Goal: Task Accomplishment & Management: Use online tool/utility

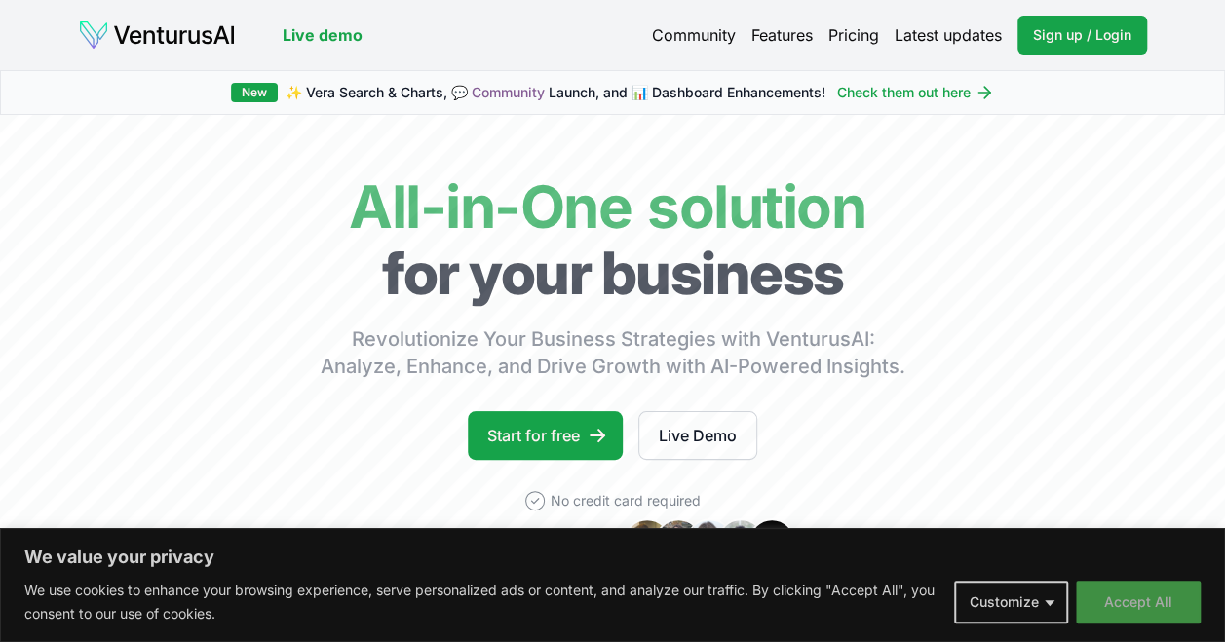
click at [1132, 610] on button "Accept All" at bounding box center [1138, 602] width 125 height 43
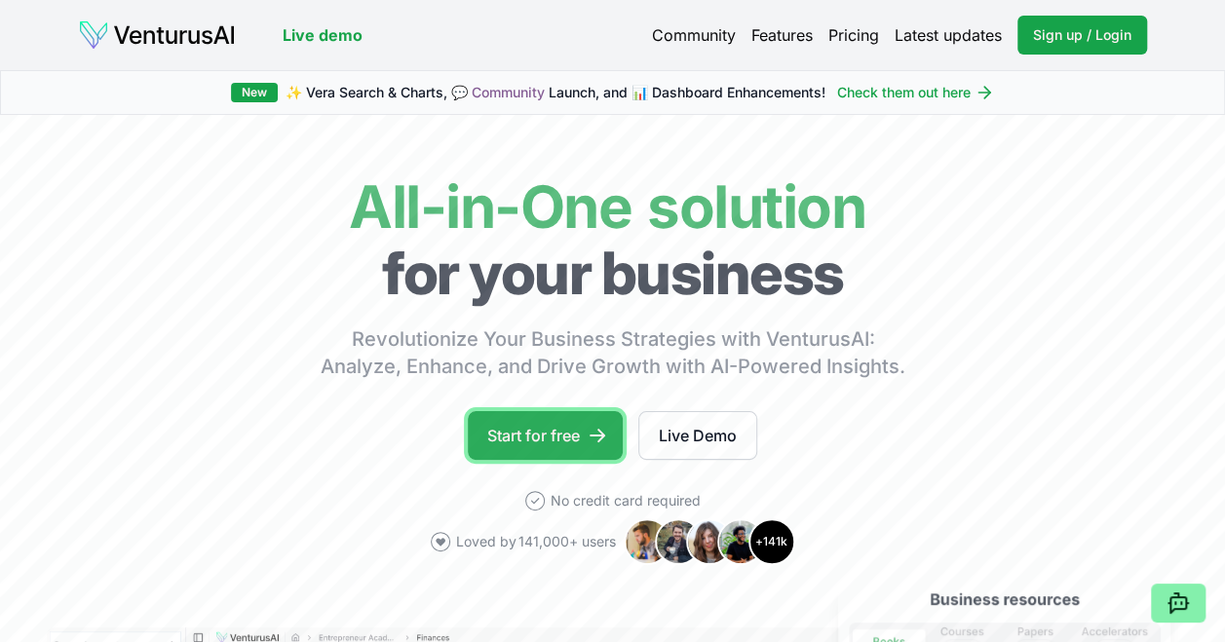
click at [525, 433] on link "Start for free" at bounding box center [545, 435] width 155 height 49
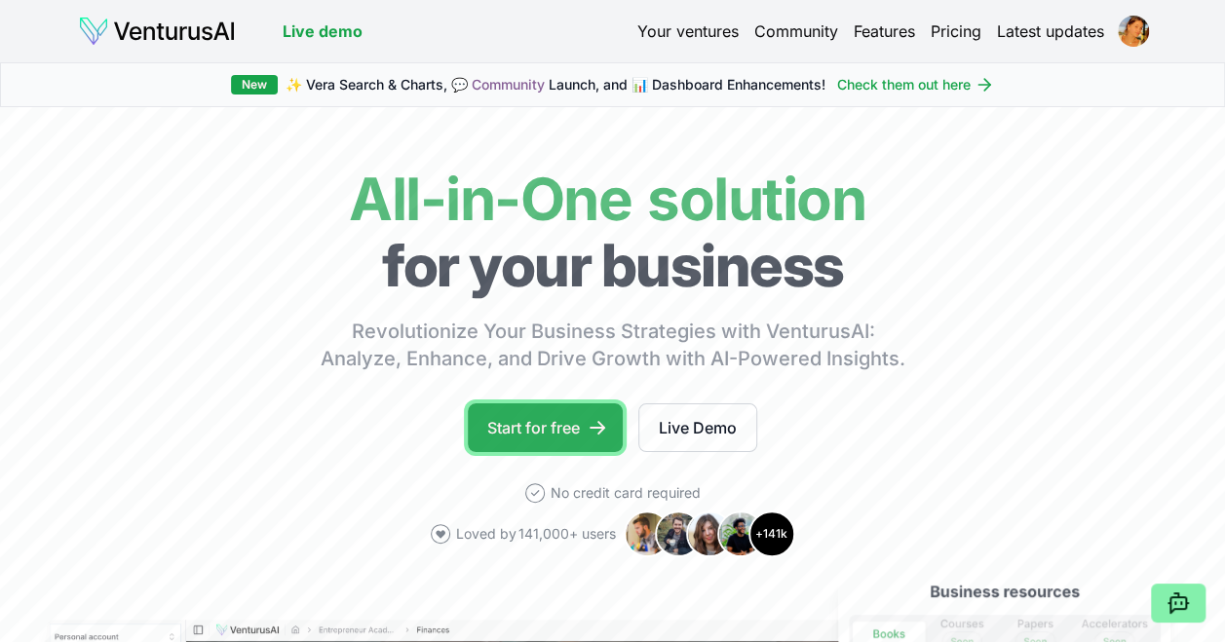
click at [530, 427] on link "Start for free" at bounding box center [545, 427] width 155 height 49
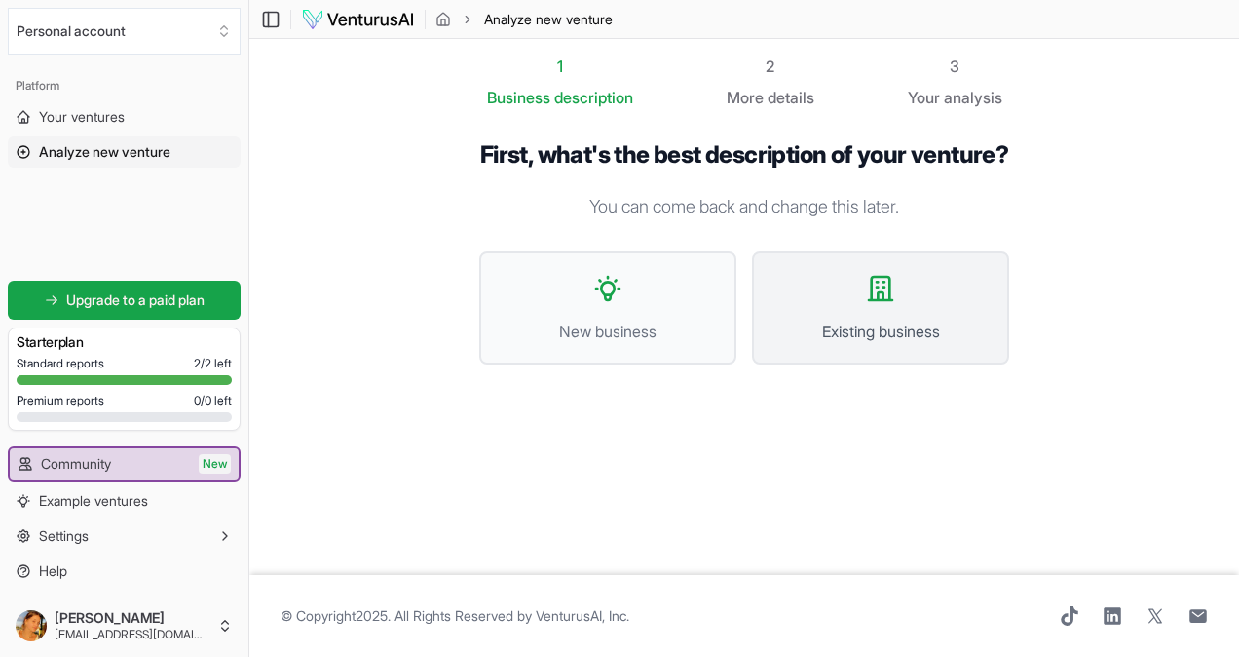
click at [855, 343] on span "Existing business" at bounding box center [881, 331] width 214 height 23
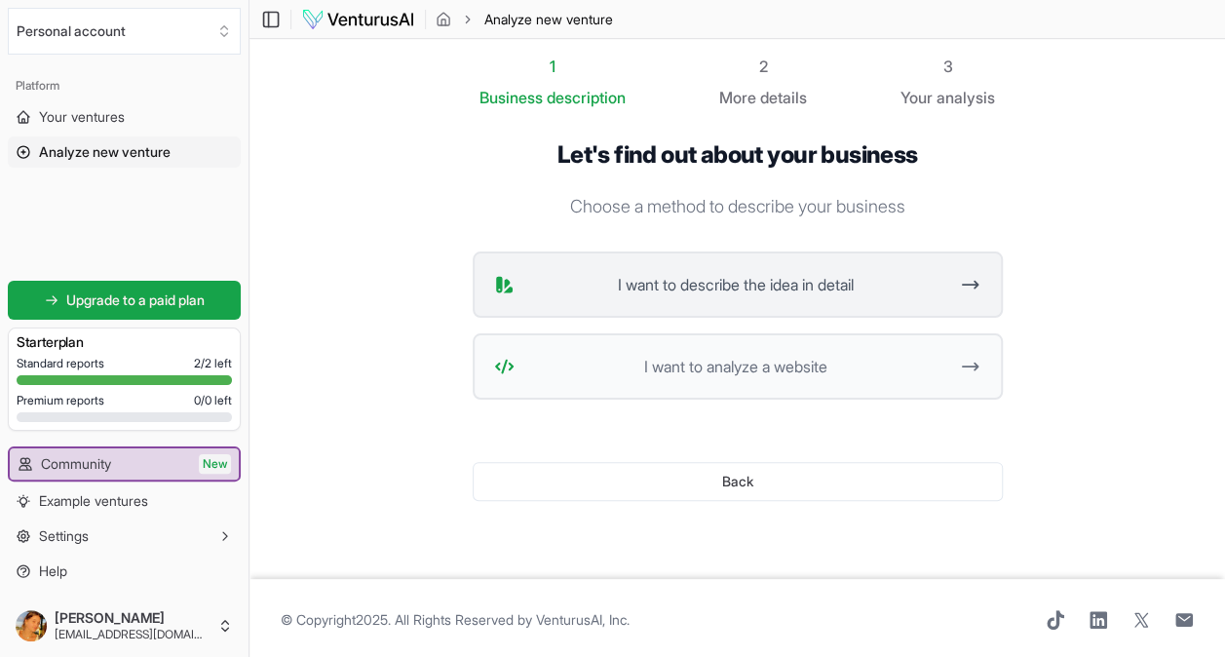
click at [641, 300] on button "I want to describe the idea in detail" at bounding box center [738, 284] width 530 height 66
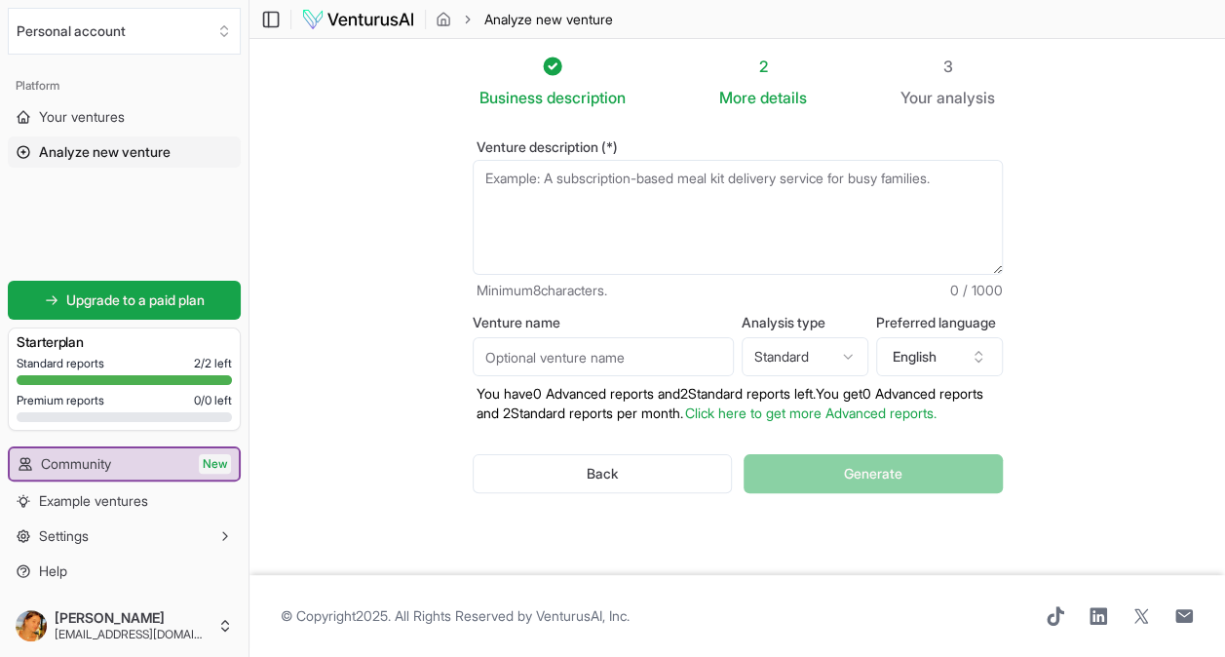
click at [633, 190] on textarea "Venture description (*)" at bounding box center [738, 217] width 530 height 115
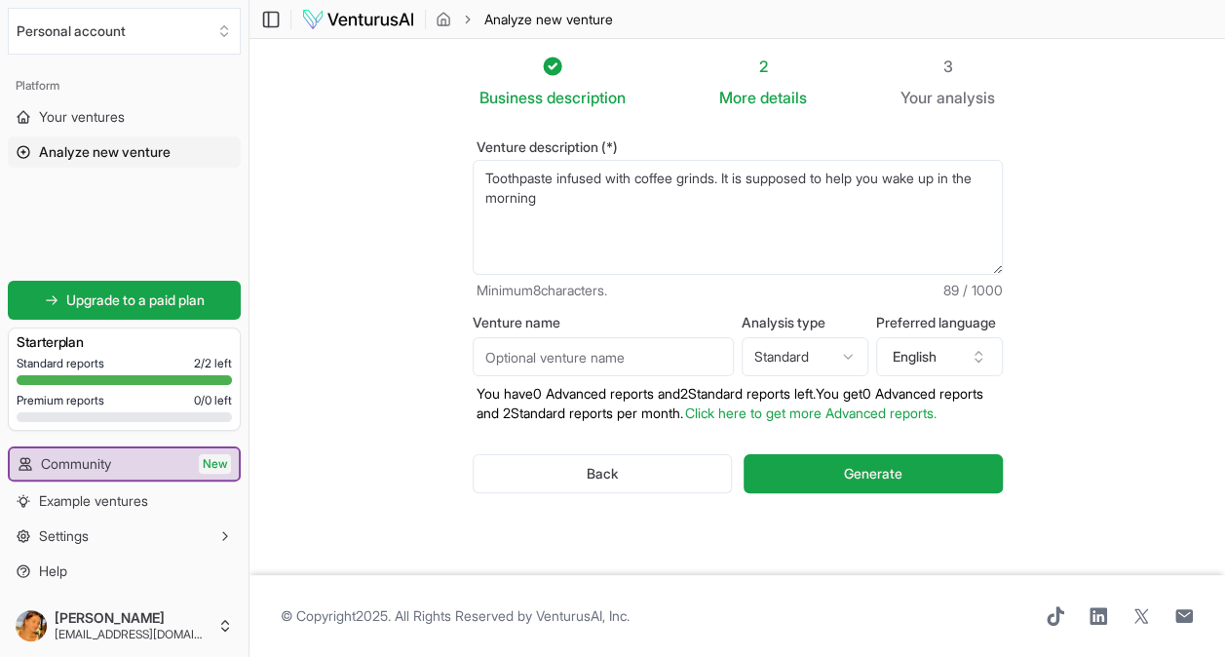
click at [624, 196] on textarea "Toothpaste infused with coffee grinds. It is suppose to help you wake up in the…" at bounding box center [738, 217] width 530 height 115
type textarea "Toothpaste infused with coffee grinds. It is supposed to help you wake up in th…"
click at [557, 348] on input "Venture name" at bounding box center [603, 356] width 261 height 39
type input "Daily Grind Toothpaste"
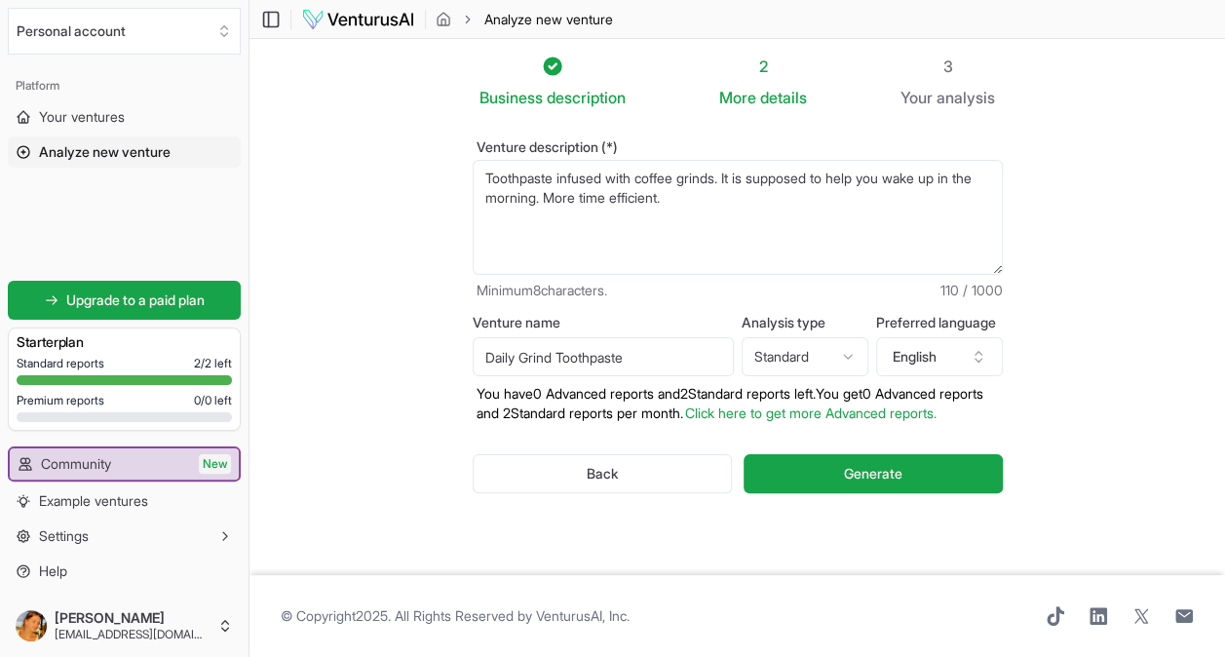
click at [818, 335] on html "We value your privacy We use cookies to enhance your browsing experience, serve…" at bounding box center [612, 328] width 1225 height 657
click at [856, 466] on button "Generate" at bounding box center [872, 473] width 258 height 39
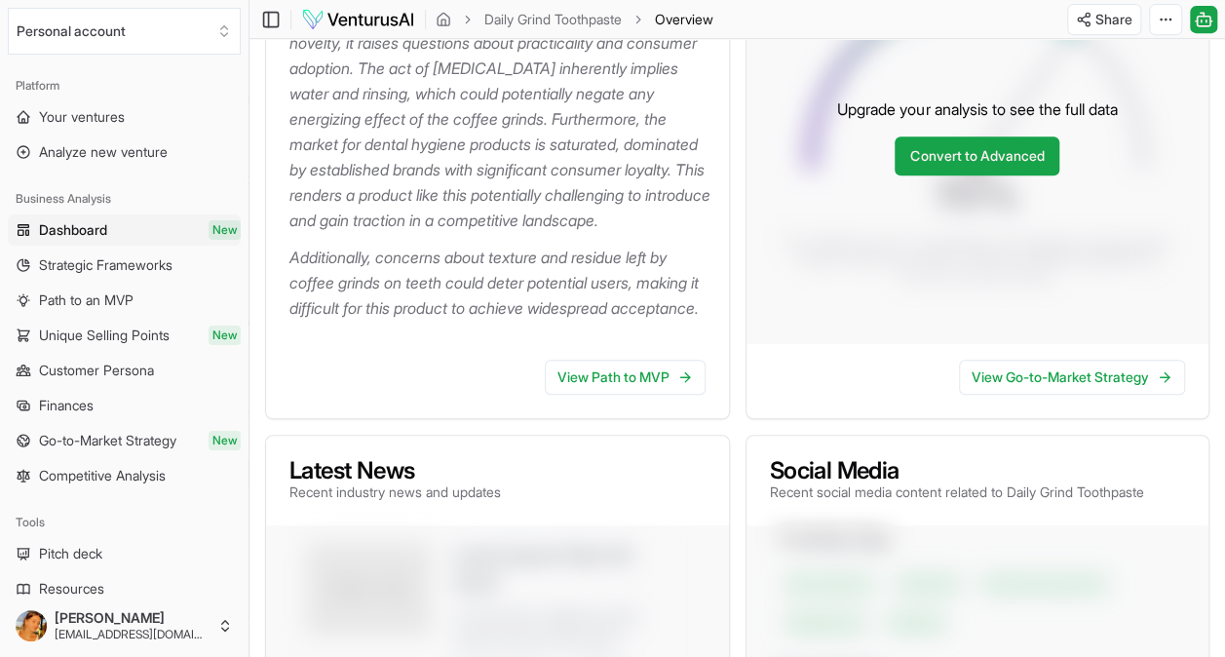
scroll to position [437, 0]
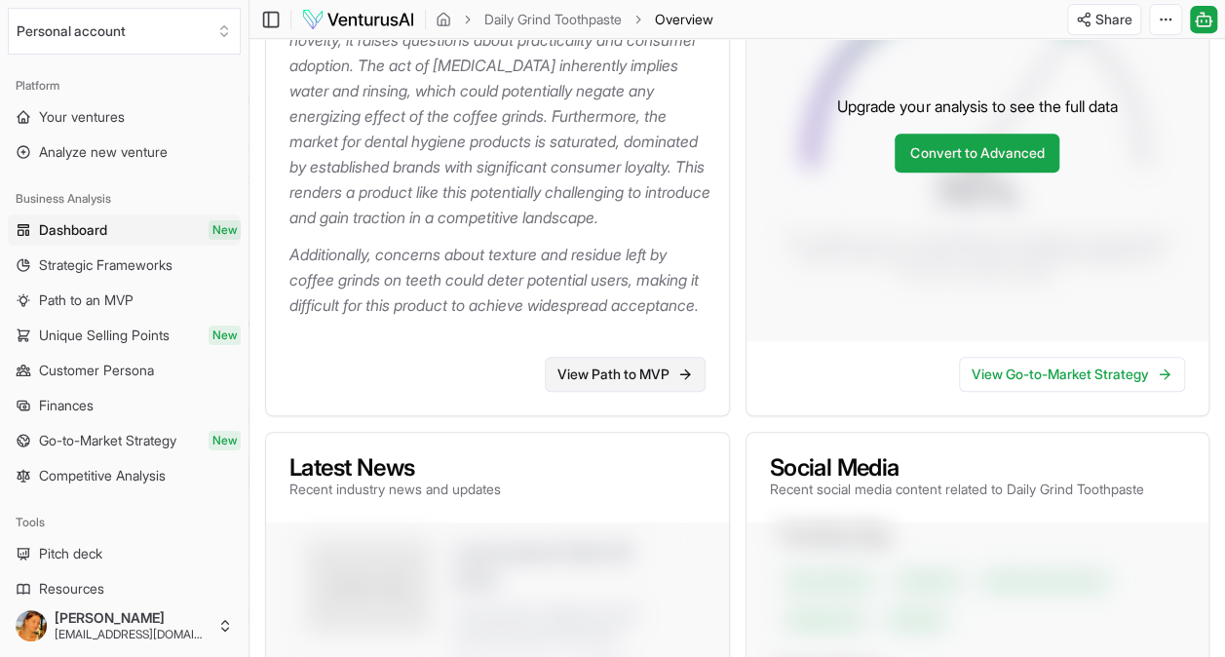
click at [586, 392] on link "View Path to MVP" at bounding box center [625, 374] width 161 height 35
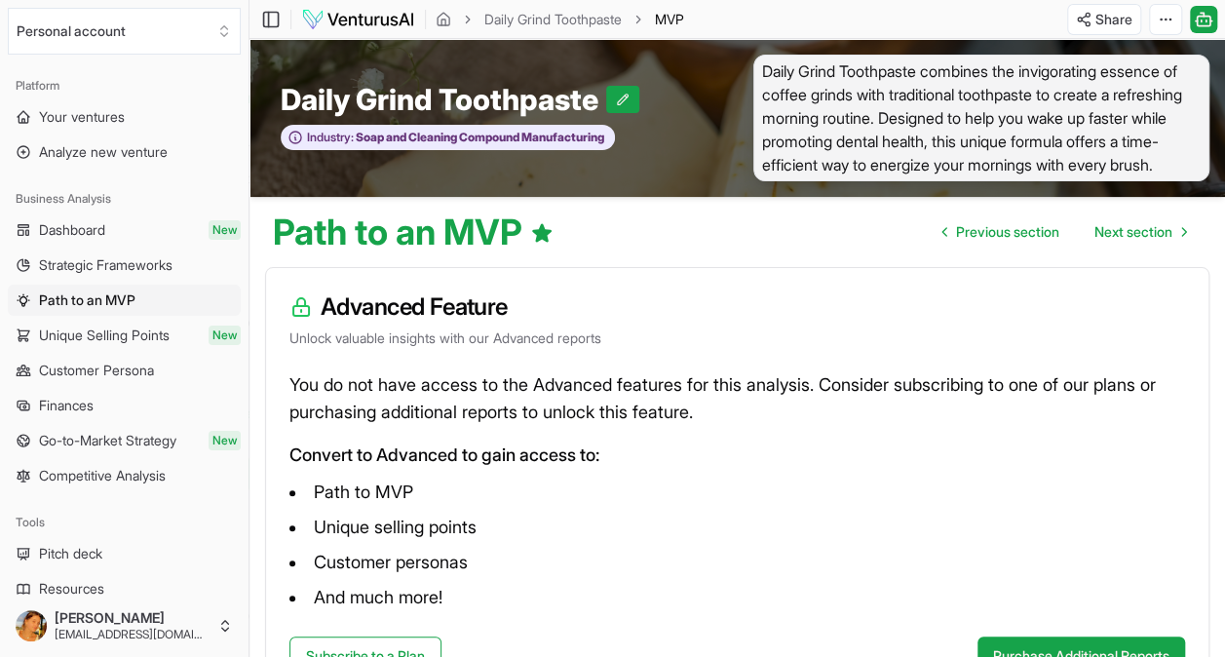
scroll to position [162, 0]
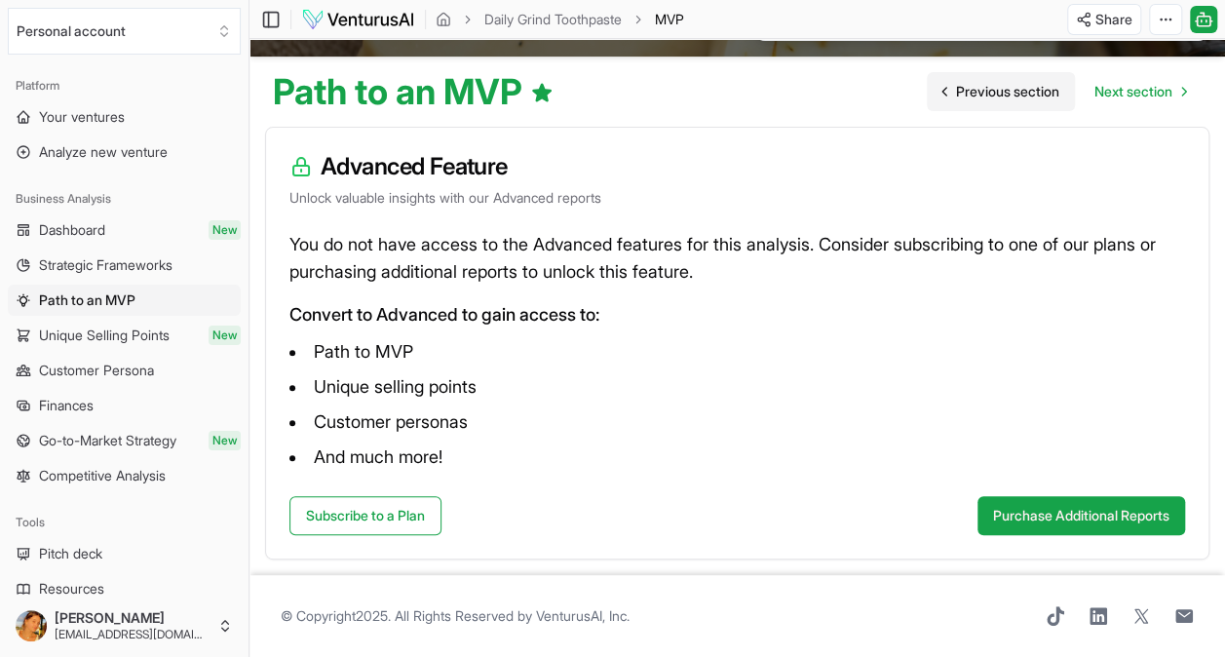
click at [968, 95] on span "Previous section" at bounding box center [1007, 91] width 103 height 19
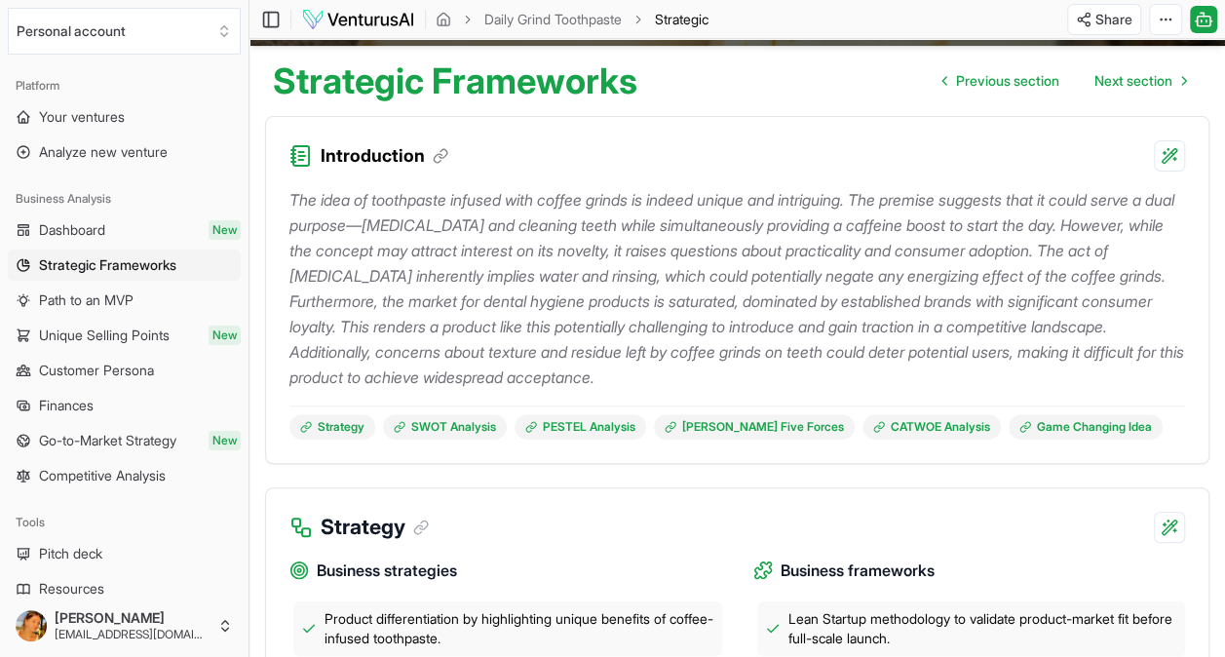
scroll to position [131, 0]
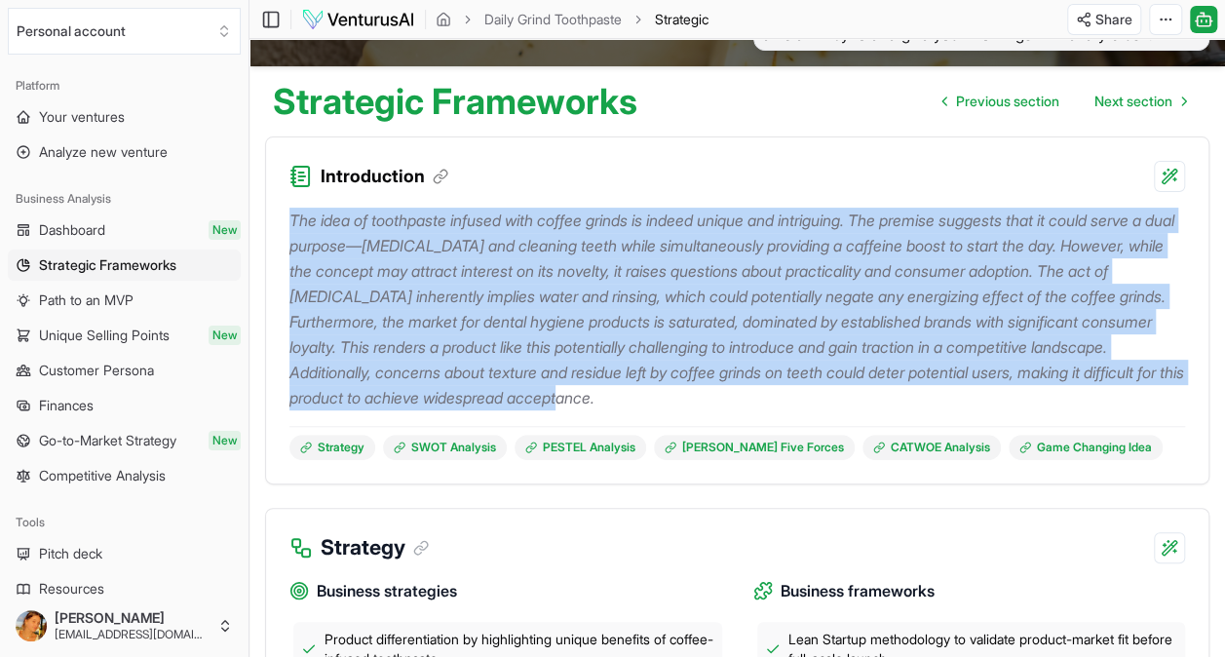
drag, startPoint x: 286, startPoint y: 241, endPoint x: 963, endPoint y: 422, distance: 700.0
click at [963, 422] on div "The idea of toothpaste infused with coffee grinds is indeed unique and intrigui…" at bounding box center [737, 337] width 942 height 291
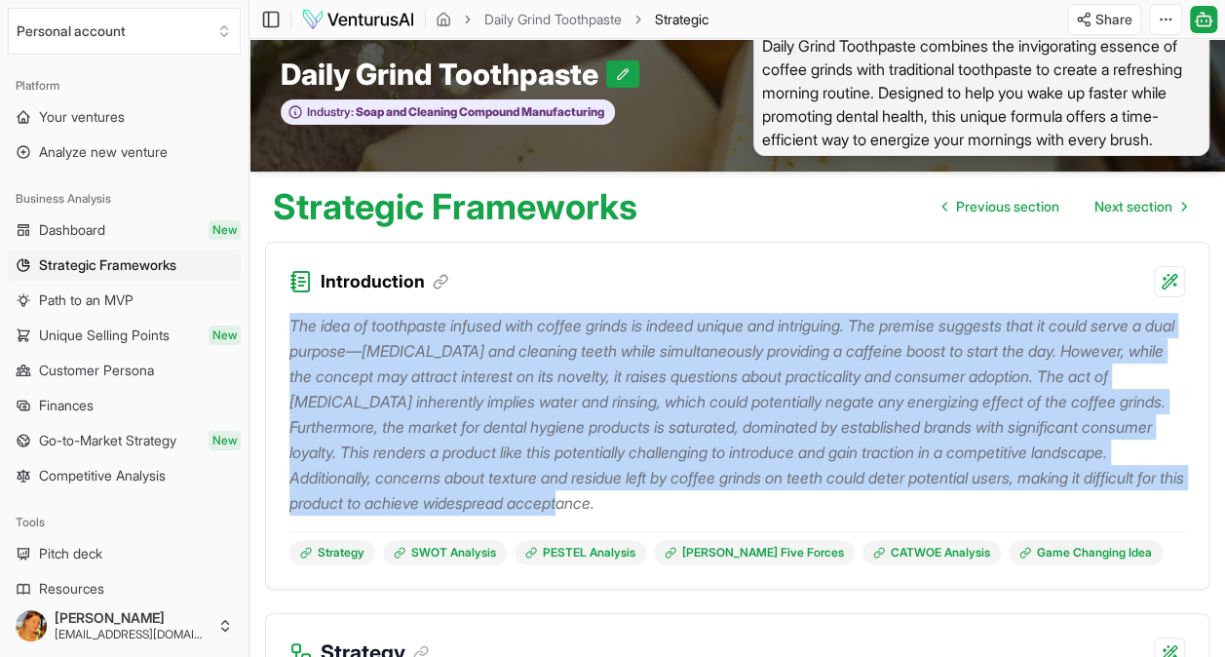
scroll to position [0, 0]
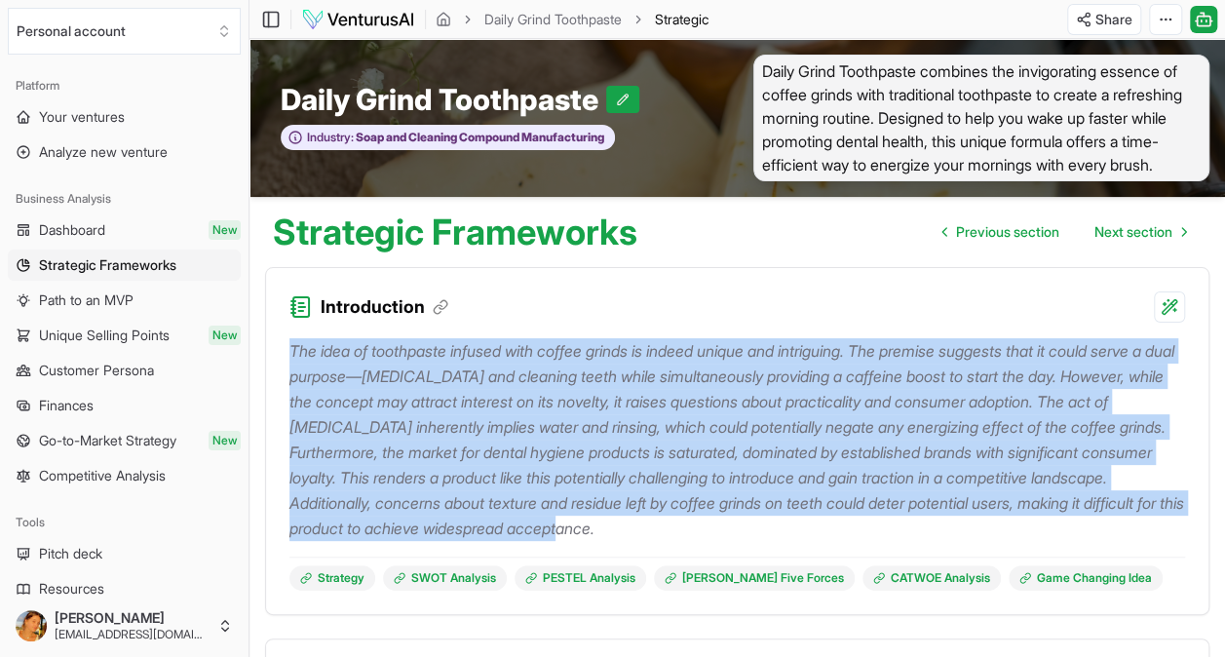
click at [623, 414] on p "The idea of toothpaste infused with coffee grinds is indeed unique and intrigui…" at bounding box center [736, 439] width 895 height 203
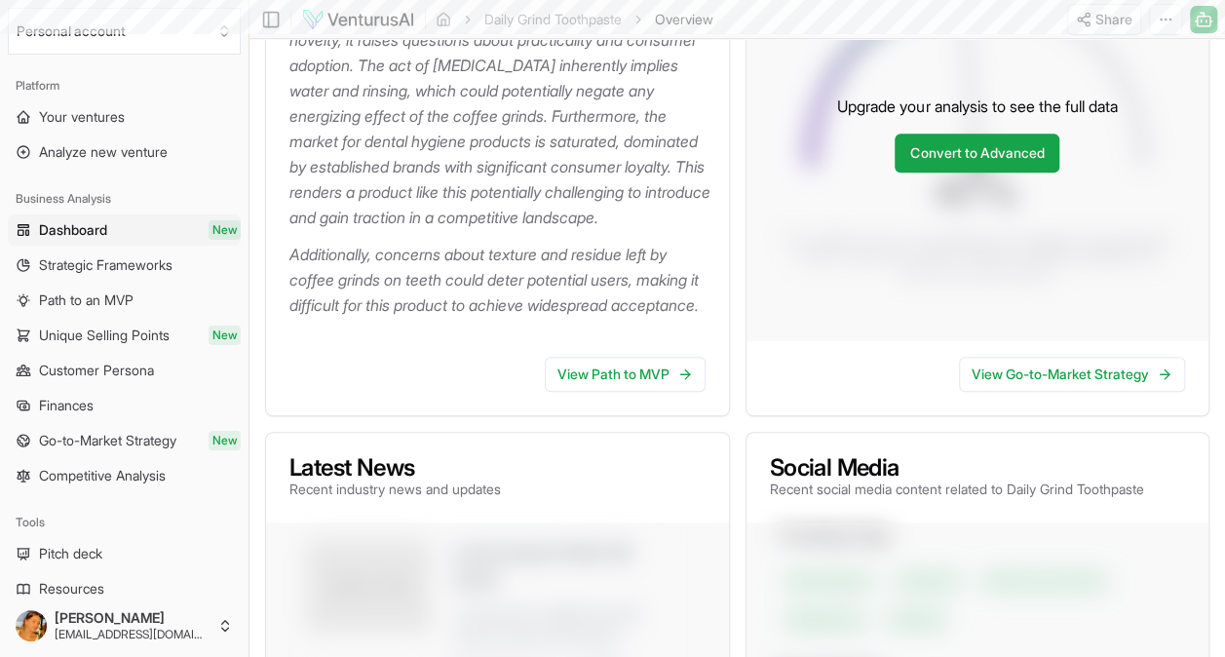
scroll to position [15, 0]
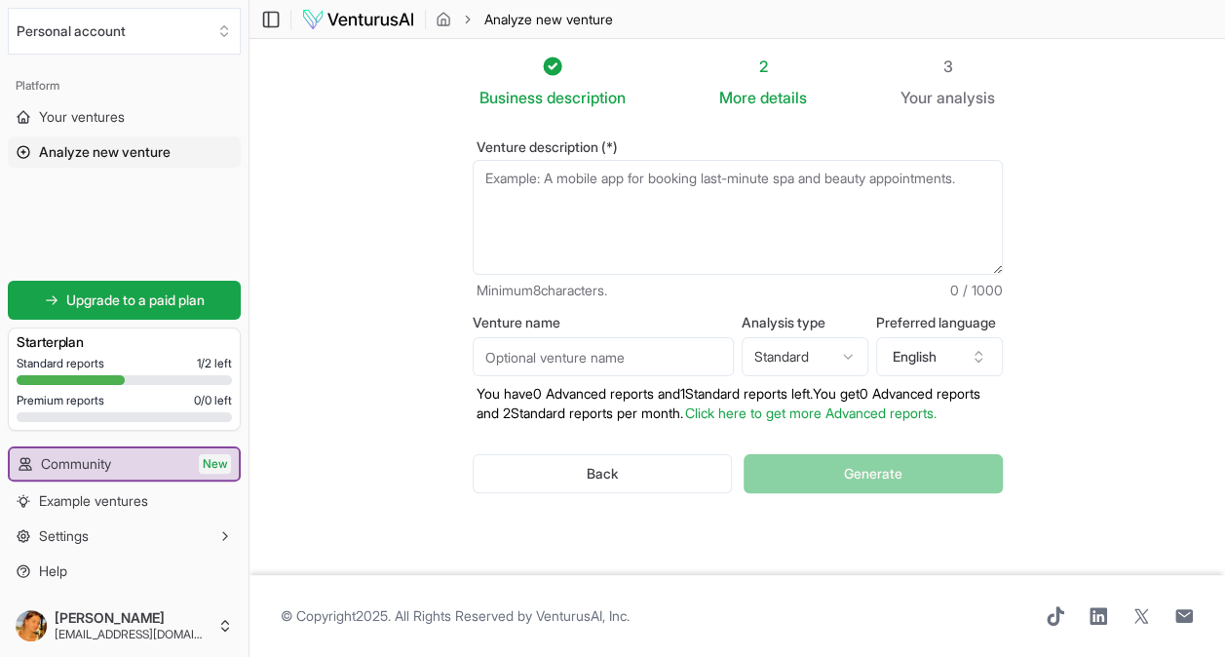
click at [583, 216] on textarea "Venture description (*)" at bounding box center [738, 217] width 530 height 115
click at [587, 342] on input "Venture name" at bounding box center [603, 356] width 261 height 39
type input "Daily Grind Toothpaste"
click at [522, 208] on textarea "Venture description (*)" at bounding box center [738, 217] width 530 height 115
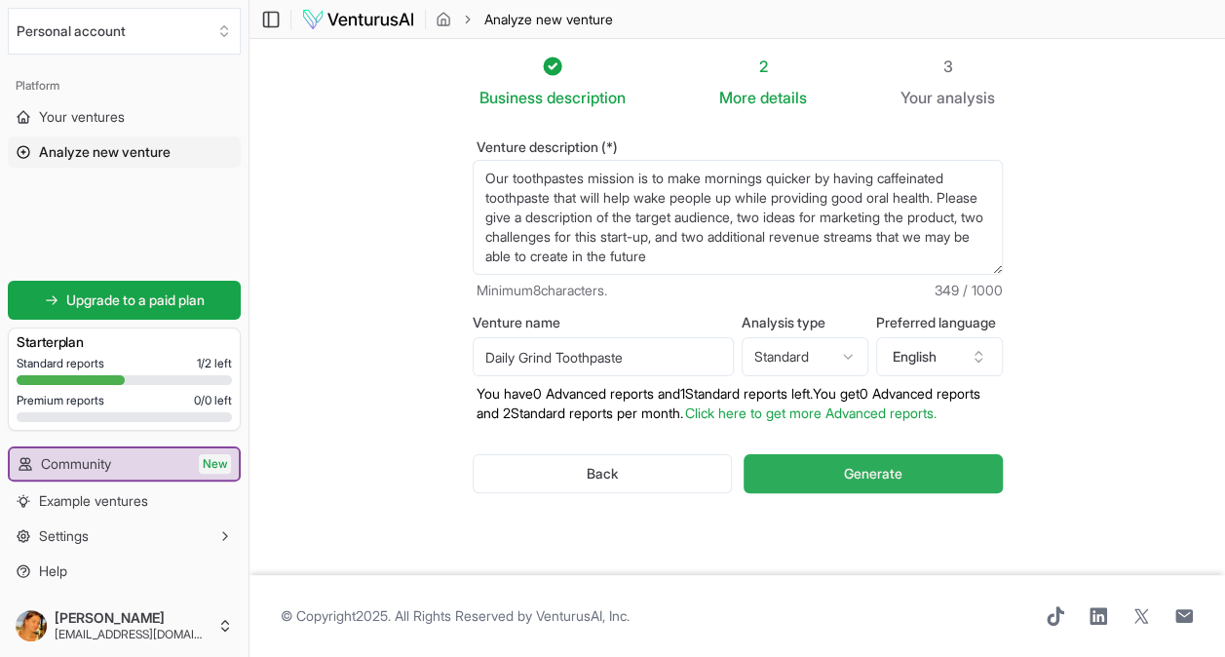
type textarea "Our toothpastes mission is to make mornings quicker by having caffeinated tooth…"
click at [814, 479] on button "Generate" at bounding box center [872, 473] width 258 height 39
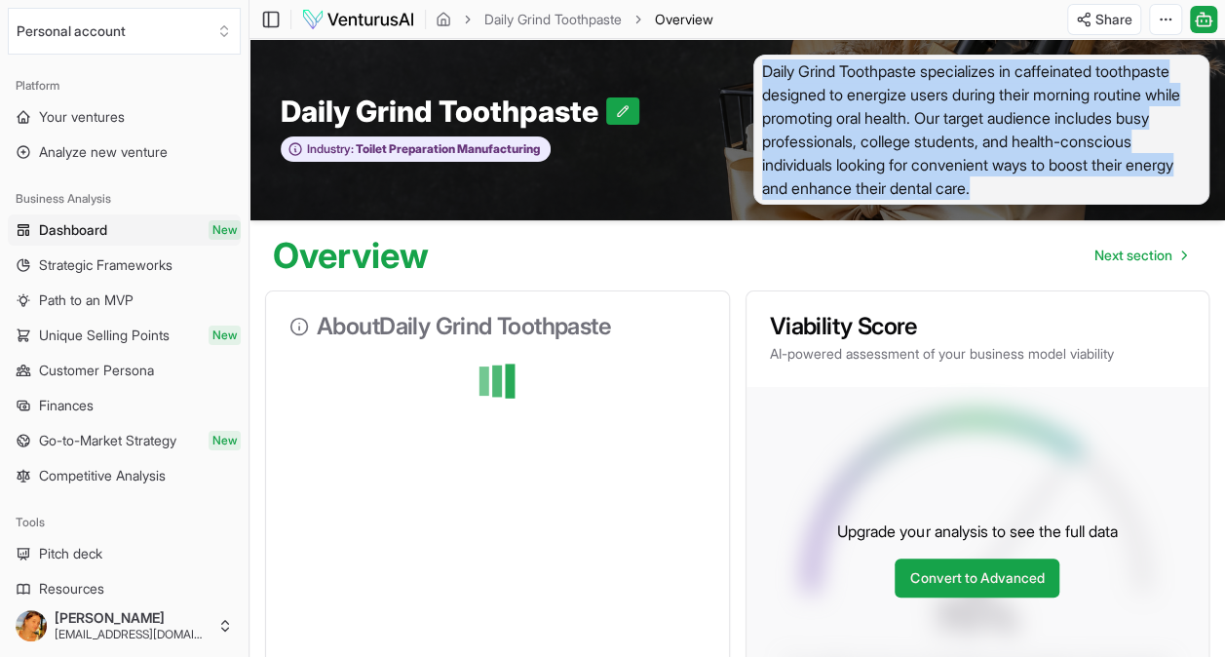
drag, startPoint x: 754, startPoint y: 58, endPoint x: 1108, endPoint y: 192, distance: 378.0
click at [1108, 192] on span "Daily Grind Toothpaste specializes in caffeinated toothpaste designed to energi…" at bounding box center [981, 130] width 457 height 150
copy span "Daily Grind Toothpaste specializes in caffeinated toothpaste designed to energi…"
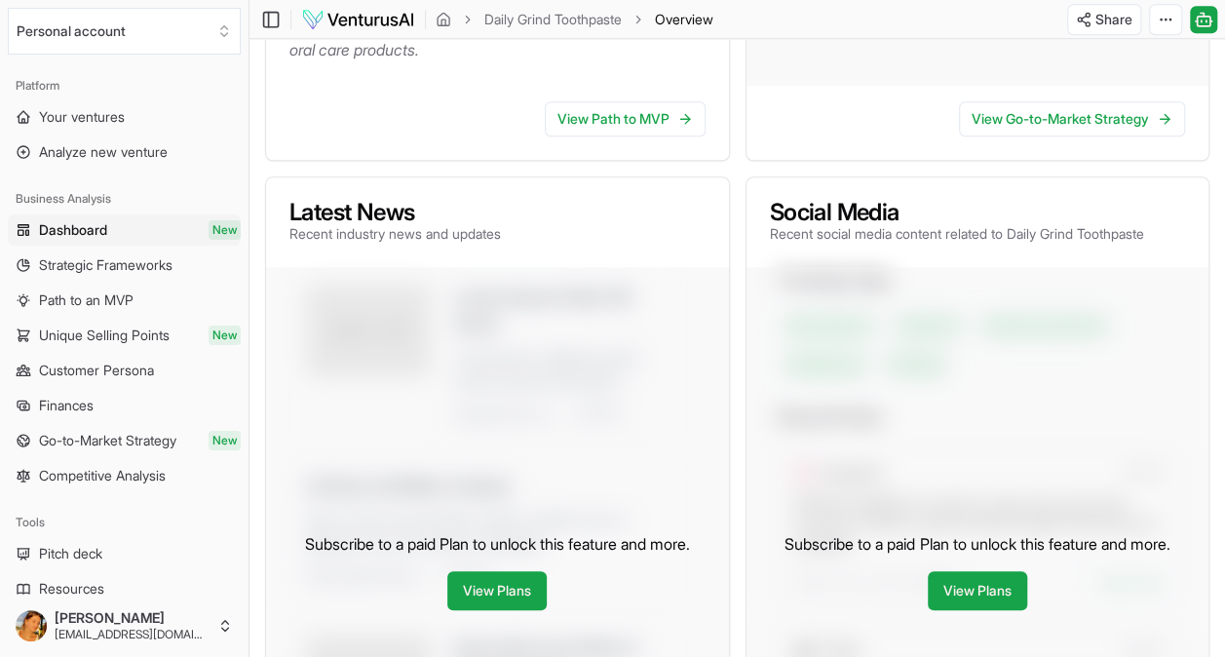
scroll to position [526, 0]
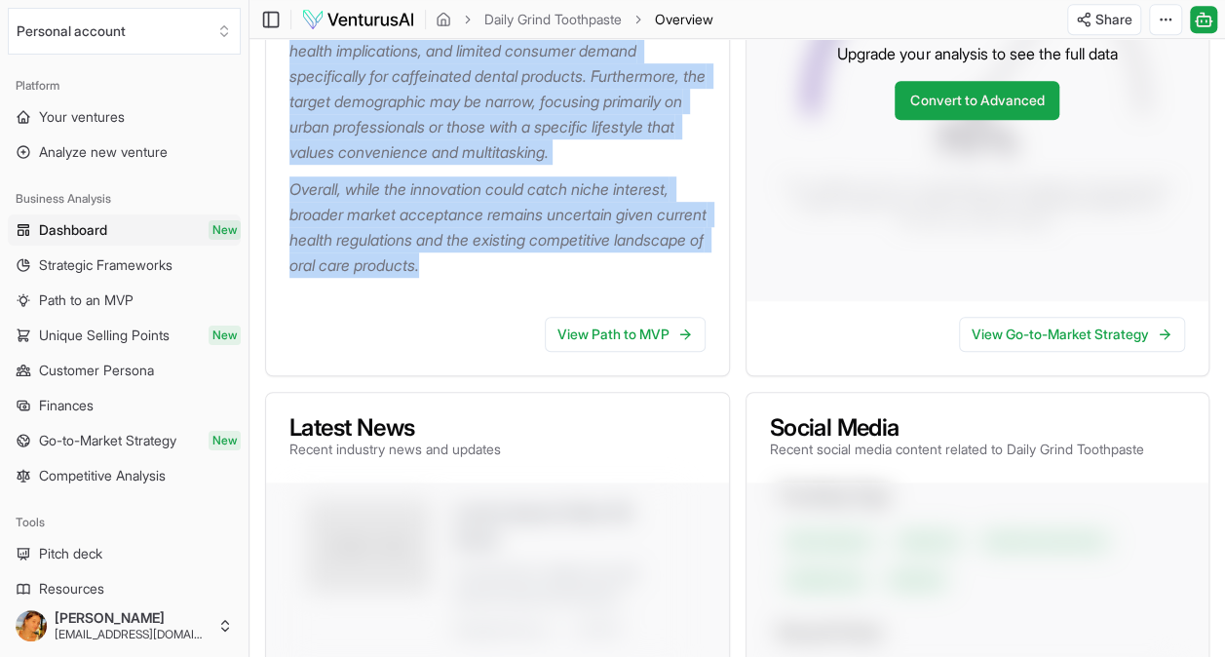
drag, startPoint x: 285, startPoint y: 270, endPoint x: 551, endPoint y: 297, distance: 267.4
click at [551, 297] on div "The caffeinated toothpaste idea aims to revolutionize the traditional morning r…" at bounding box center [497, 68] width 463 height 466
copy div "The caffeinated toothpaste idea aims to revolutionize the traditional morning r…"
